Goal: Find specific page/section: Find specific page/section

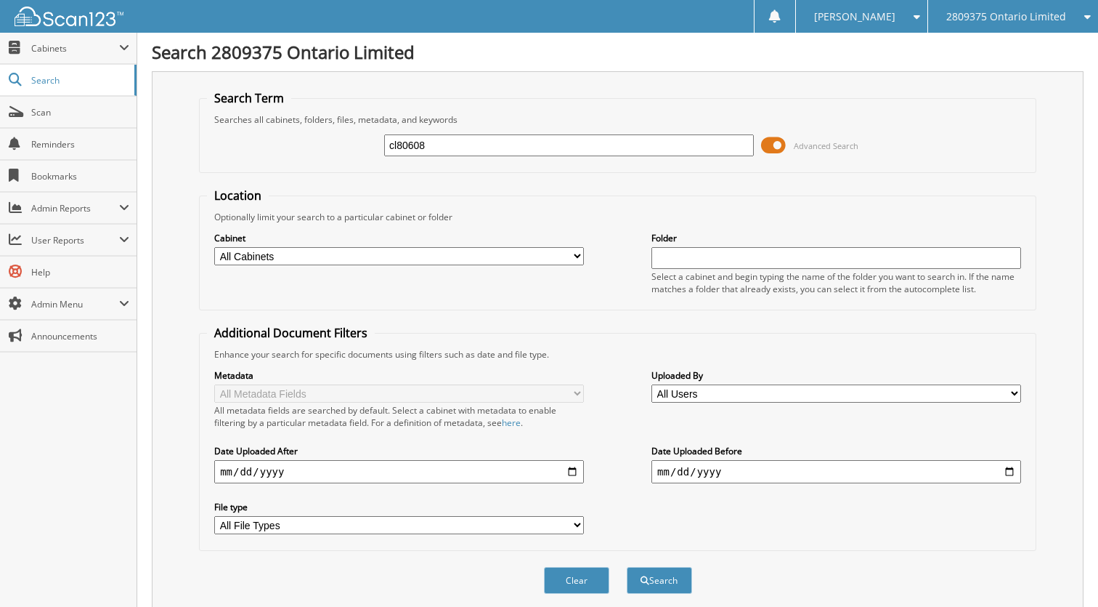
type input "cl80608"
click at [659, 589] on button "Search" at bounding box center [659, 580] width 65 height 27
click at [39, 82] on span "Search" at bounding box center [79, 80] width 96 height 12
click at [37, 51] on span "Cabinets" at bounding box center [75, 48] width 88 height 12
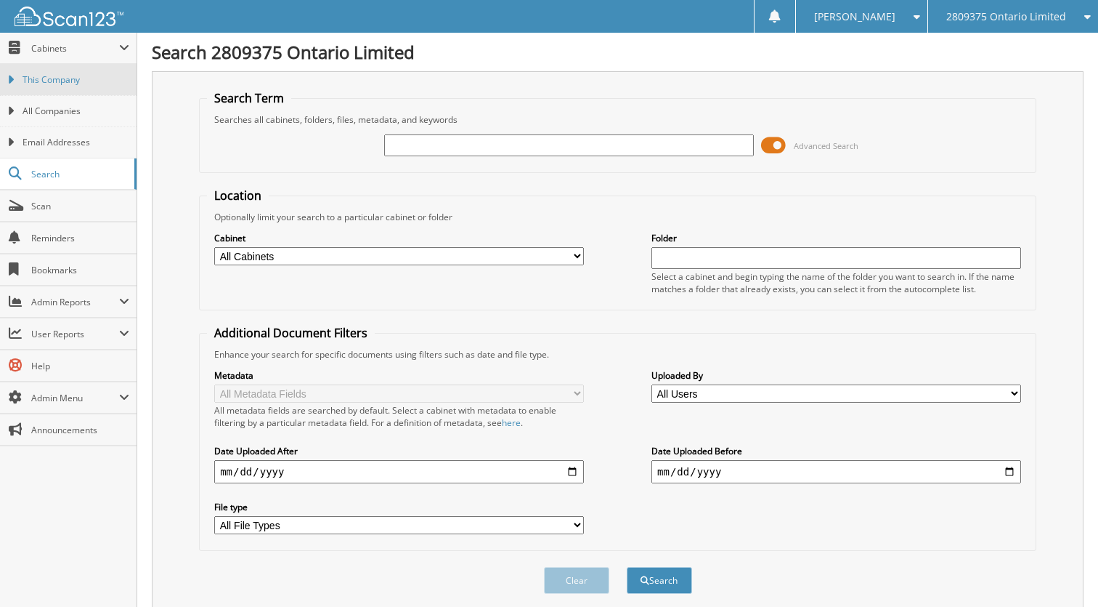
click at [36, 73] on span "This Company" at bounding box center [76, 79] width 107 height 13
